Goal: Transaction & Acquisition: Purchase product/service

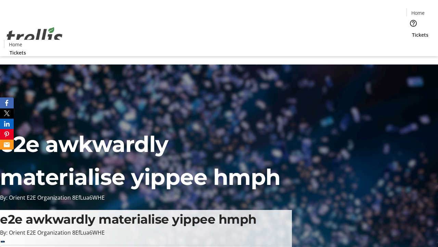
click at [412, 31] on span "Tickets" at bounding box center [420, 34] width 16 height 7
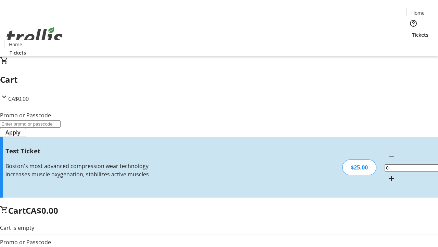
click at [388, 174] on mat-icon "Increment by one" at bounding box center [392, 178] width 8 height 8
type input "1"
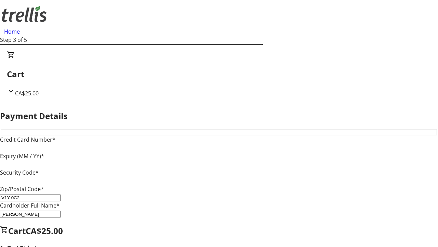
type input "V1Y 0C2"
